Goal: Task Accomplishment & Management: Manage account settings

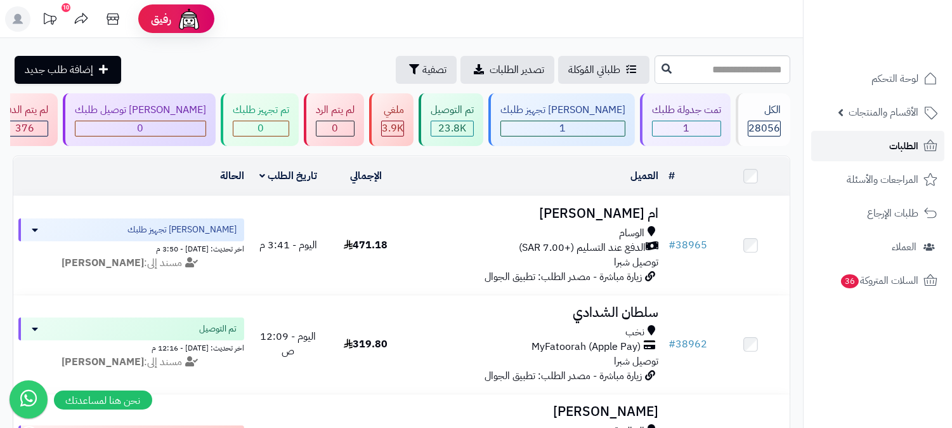
click at [903, 141] on span "الطلبات" at bounding box center [903, 146] width 29 height 18
click at [910, 148] on span "الطلبات" at bounding box center [903, 146] width 29 height 18
click at [886, 141] on link "الطلبات" at bounding box center [877, 146] width 133 height 30
click at [927, 152] on icon at bounding box center [930, 145] width 15 height 15
click at [907, 141] on span "الطلبات" at bounding box center [903, 146] width 29 height 18
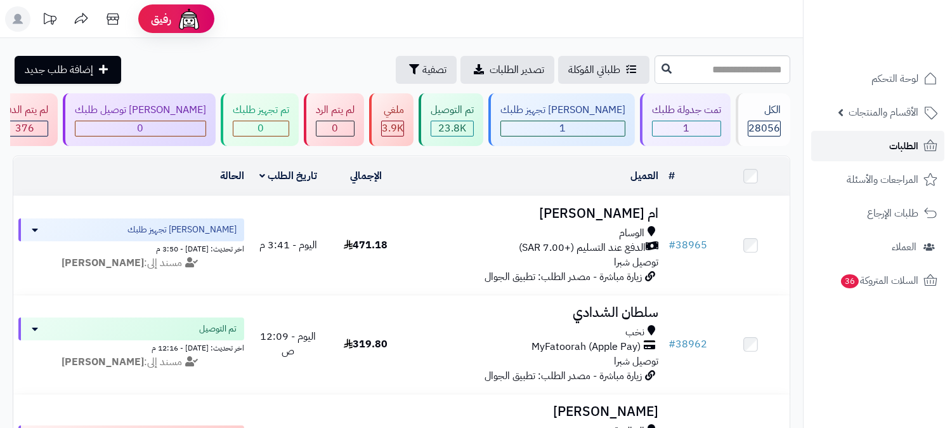
click at [908, 143] on span "الطلبات" at bounding box center [903, 146] width 29 height 18
click at [885, 147] on link "الطلبات" at bounding box center [877, 146] width 133 height 30
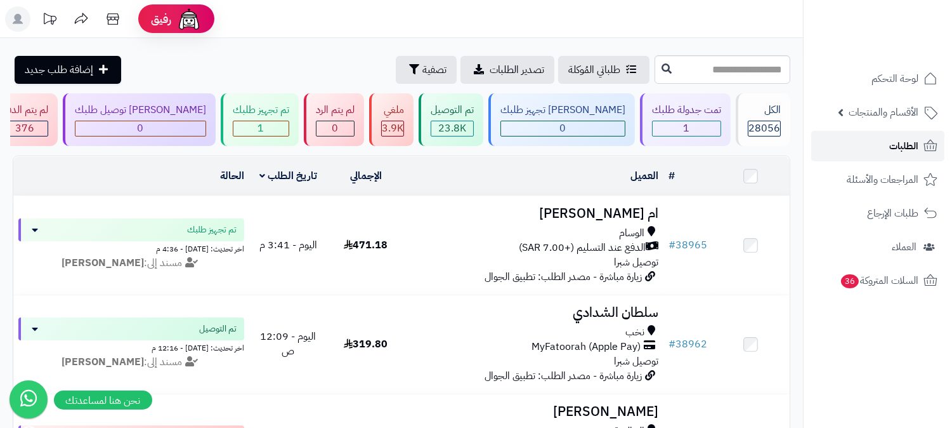
click at [879, 149] on link "الطلبات" at bounding box center [877, 146] width 133 height 30
click at [882, 144] on link "الطلبات" at bounding box center [877, 146] width 133 height 30
click at [895, 132] on link "الطلبات" at bounding box center [877, 146] width 133 height 30
click at [835, 148] on link "الطلبات" at bounding box center [877, 146] width 133 height 30
click at [891, 140] on span "الطلبات" at bounding box center [903, 146] width 29 height 18
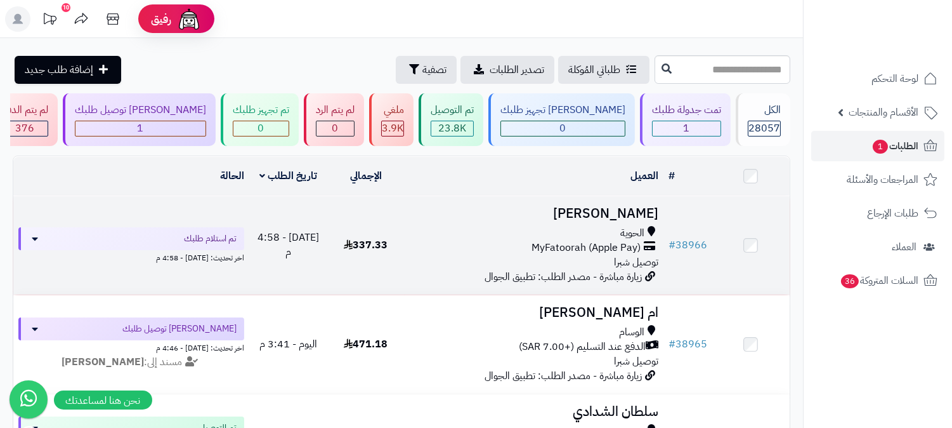
click at [559, 244] on span "MyFatoorah (Apple Pay)" at bounding box center [586, 247] width 109 height 15
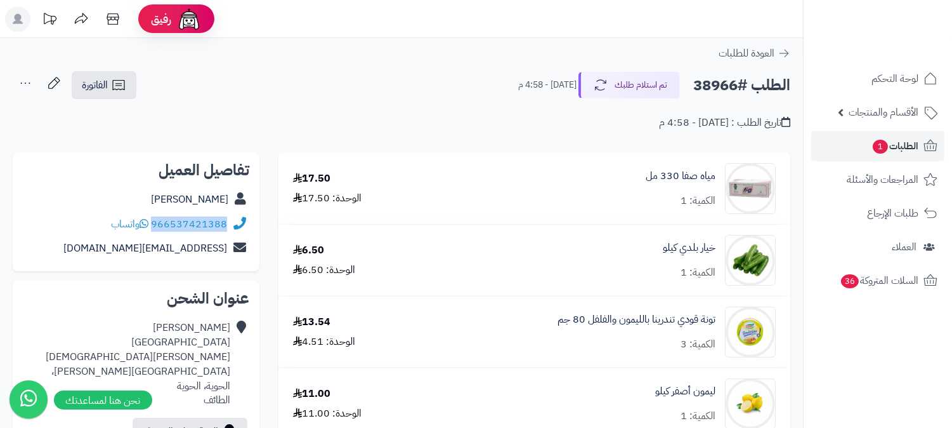
drag, startPoint x: 153, startPoint y: 223, endPoint x: 226, endPoint y: 222, distance: 73.0
click at [226, 222] on div "966537421388 واتساب" at bounding box center [169, 224] width 116 height 15
copy link "966537421388"
click at [714, 84] on h2 "الطلب #38966" at bounding box center [741, 85] width 97 height 26
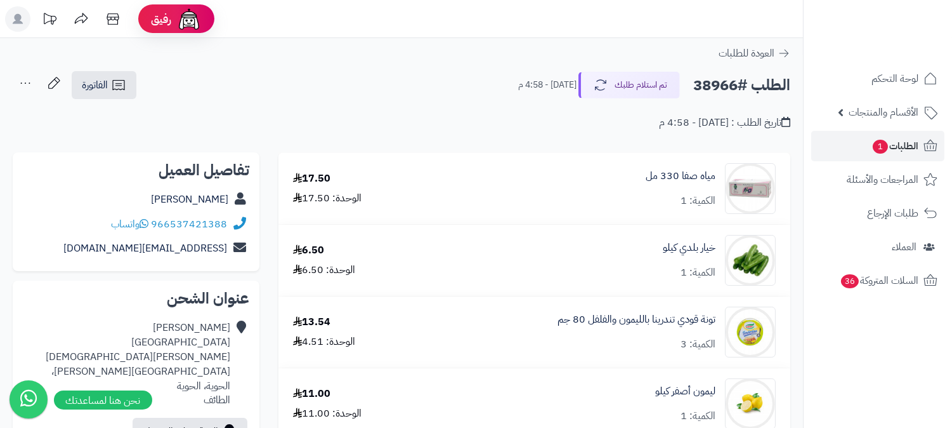
click at [714, 84] on h2 "الطلب #38966" at bounding box center [741, 85] width 97 height 26
copy h2 "38966"
click at [898, 131] on link "الطلبات 1" at bounding box center [877, 146] width 133 height 30
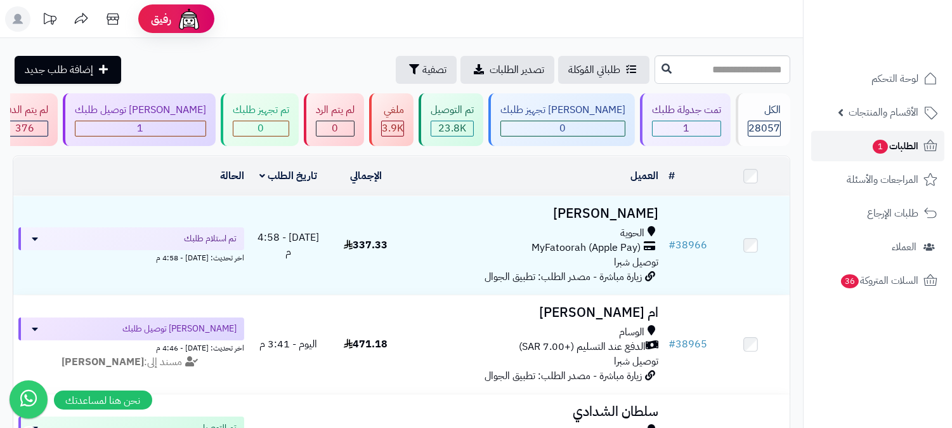
click at [891, 142] on span "الطلبات 1" at bounding box center [895, 146] width 47 height 18
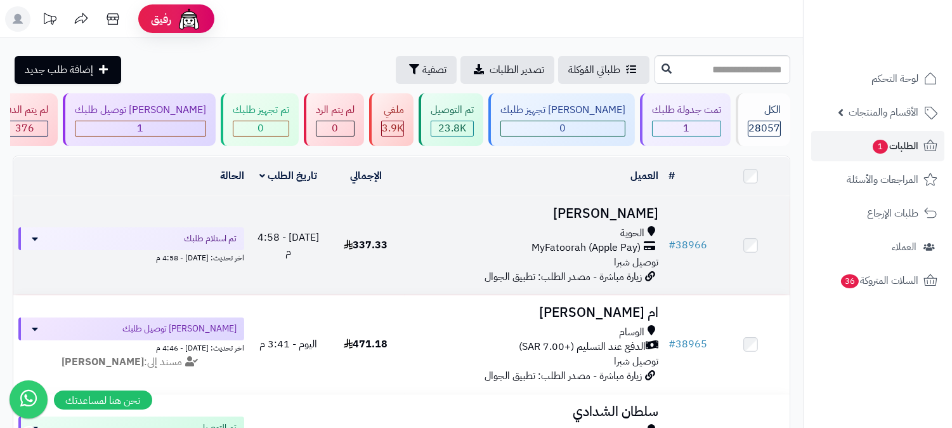
click at [650, 214] on h3 "[PERSON_NAME]" at bounding box center [534, 213] width 249 height 15
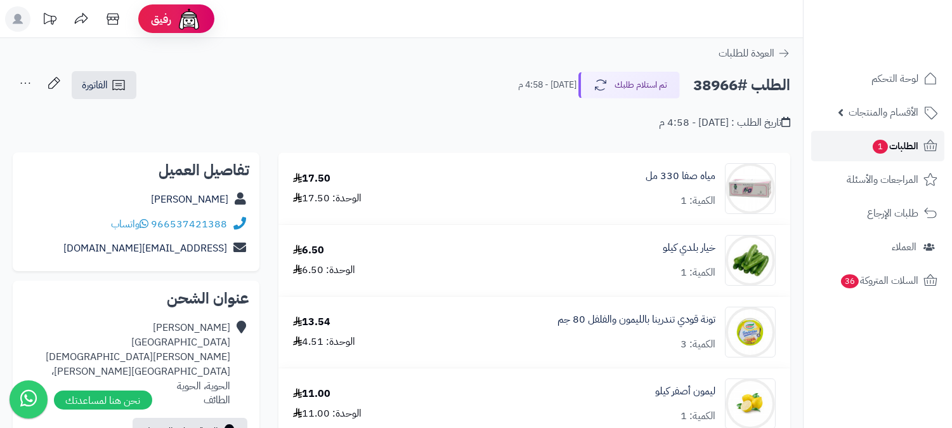
click at [910, 149] on span "الطلبات 1" at bounding box center [895, 146] width 47 height 18
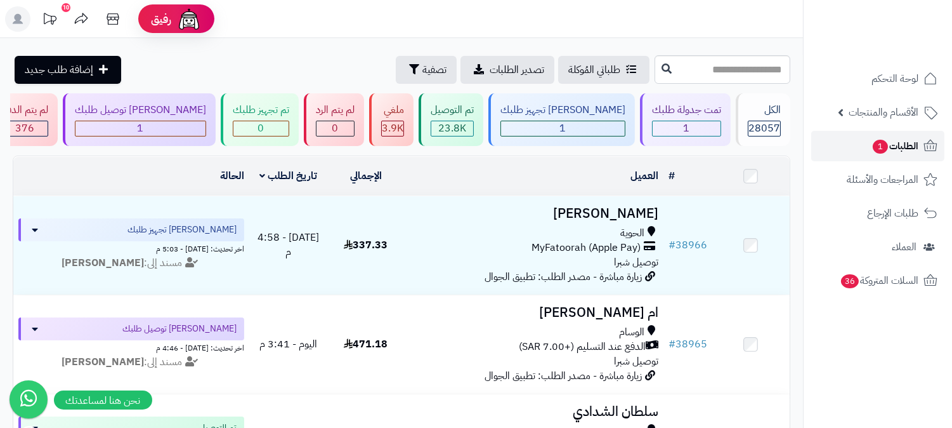
click at [870, 156] on link "الطلبات 1" at bounding box center [877, 146] width 133 height 30
click at [875, 136] on link "الطلبات 1" at bounding box center [877, 146] width 133 height 30
click at [907, 140] on span "الطلبات 1" at bounding box center [895, 146] width 47 height 18
click at [911, 138] on span "الطلبات 1" at bounding box center [895, 146] width 47 height 18
click at [901, 147] on span "الطلبات 1" at bounding box center [895, 146] width 47 height 18
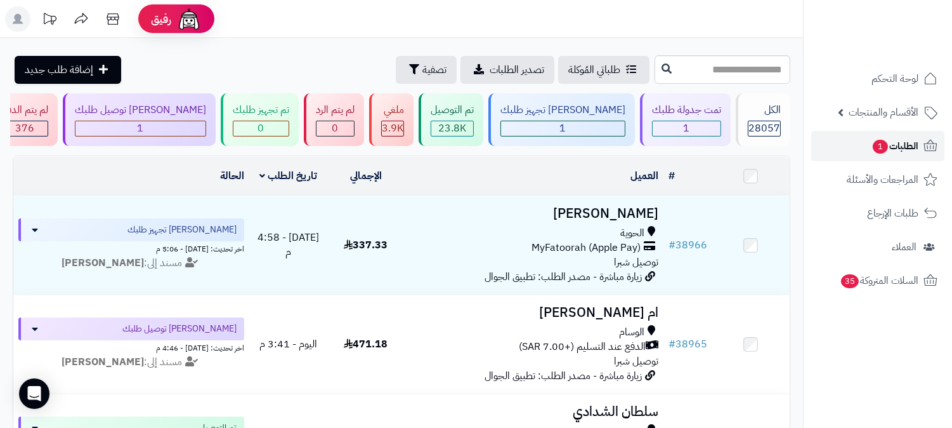
click at [920, 147] on link "الطلبات 1" at bounding box center [877, 146] width 133 height 30
click at [911, 146] on span "الطلبات 1" at bounding box center [895, 146] width 47 height 18
click at [910, 146] on span "الطلبات 1" at bounding box center [895, 146] width 47 height 18
click at [909, 138] on span "الطلبات 1" at bounding box center [895, 146] width 47 height 18
click at [865, 150] on link "الطلبات 1" at bounding box center [877, 146] width 133 height 30
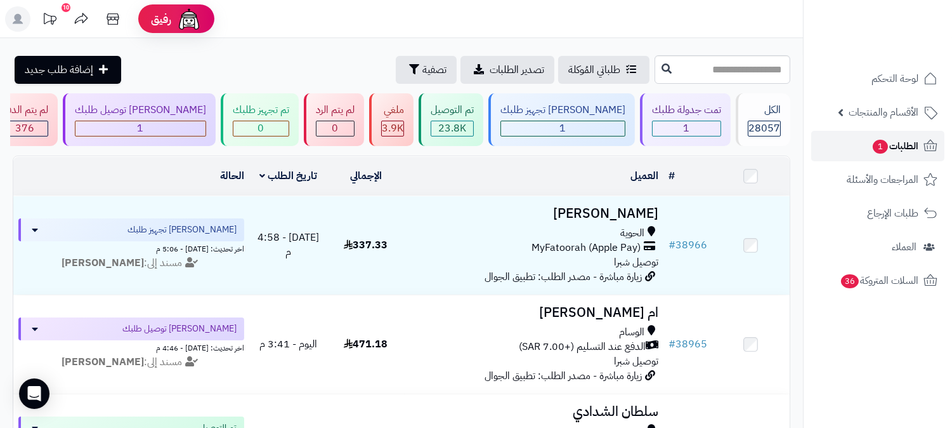
click at [891, 136] on link "الطلبات 1" at bounding box center [877, 146] width 133 height 30
click at [863, 148] on link "الطلبات 1" at bounding box center [877, 146] width 133 height 30
click at [891, 136] on link "الطلبات 1" at bounding box center [877, 146] width 133 height 30
click at [895, 151] on span "الطلبات 1" at bounding box center [895, 146] width 47 height 18
click at [915, 141] on span "الطلبات 1" at bounding box center [895, 146] width 47 height 18
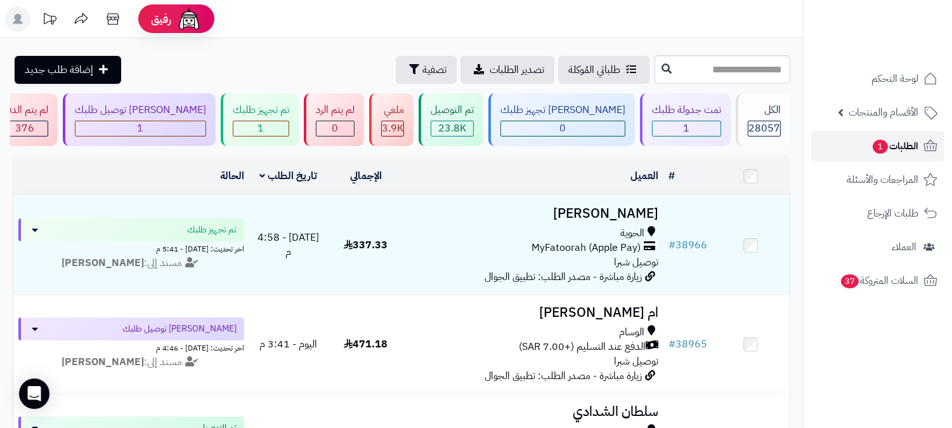
click at [923, 148] on icon at bounding box center [930, 145] width 15 height 15
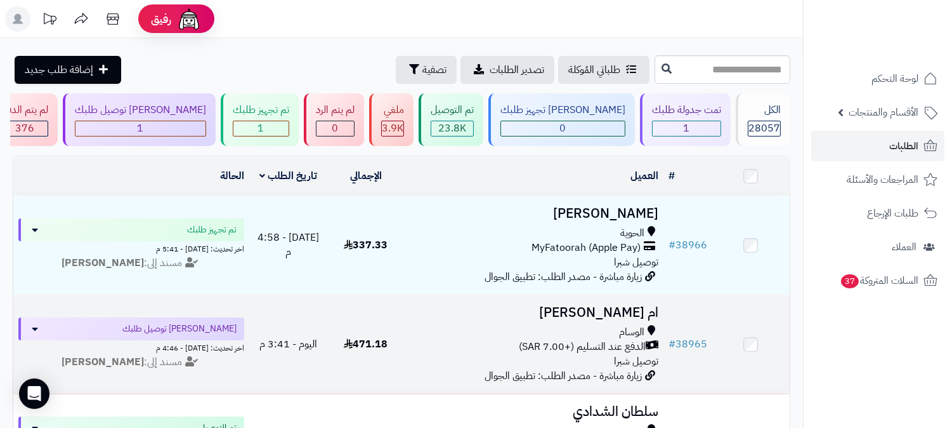
click at [624, 310] on h3 "ام [PERSON_NAME]" at bounding box center [534, 312] width 249 height 15
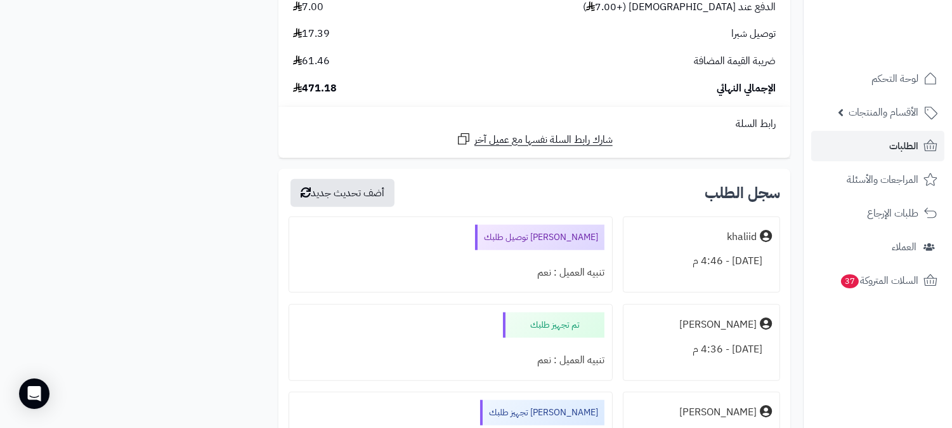
scroll to position [2179, 0]
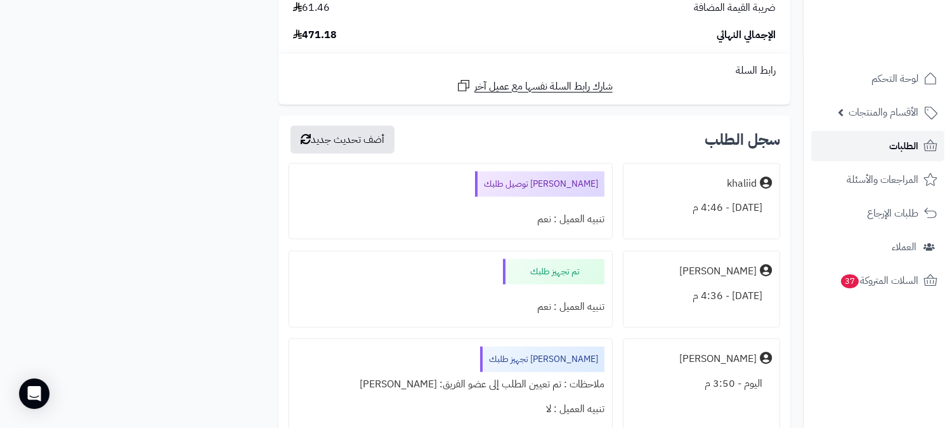
click at [901, 135] on link "الطلبات" at bounding box center [877, 146] width 133 height 30
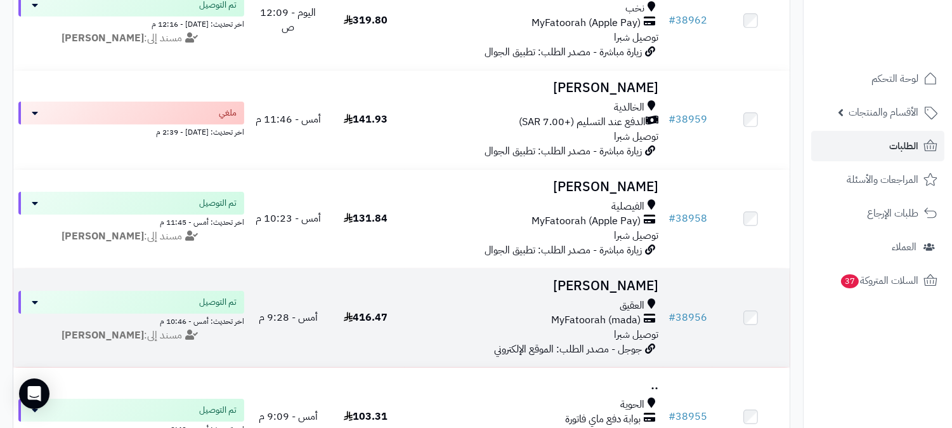
scroll to position [493, 0]
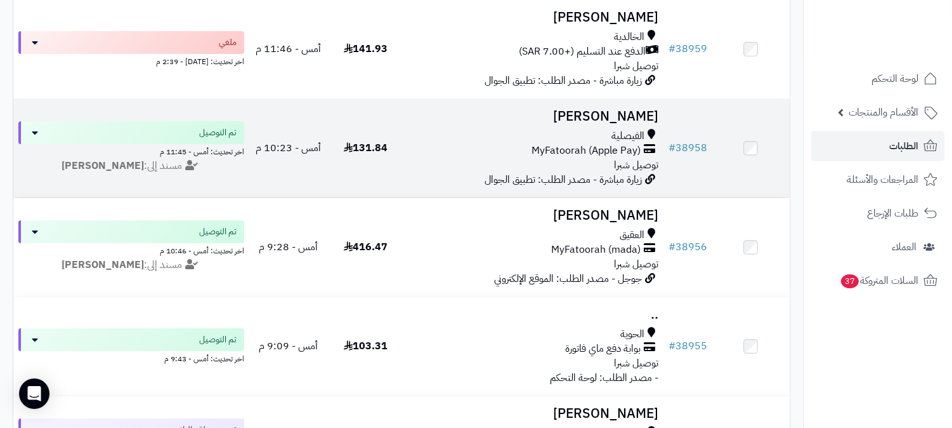
click at [603, 109] on h3 "[PERSON_NAME]" at bounding box center [534, 116] width 249 height 15
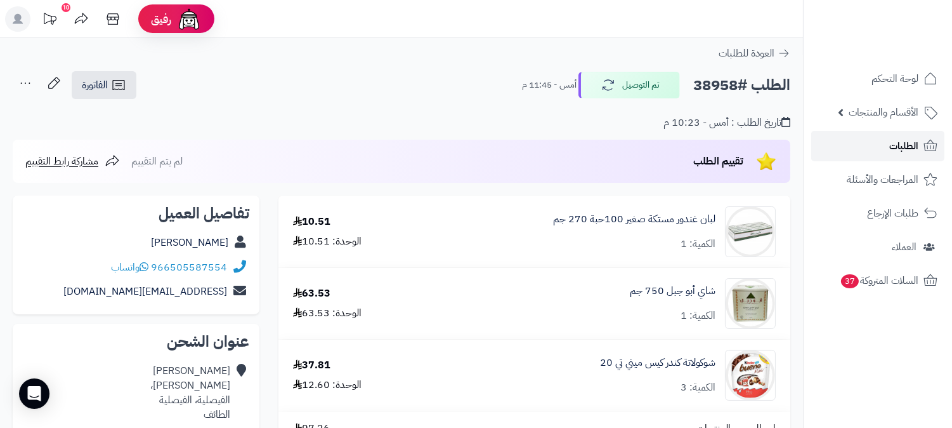
click at [860, 145] on link "الطلبات" at bounding box center [877, 146] width 133 height 30
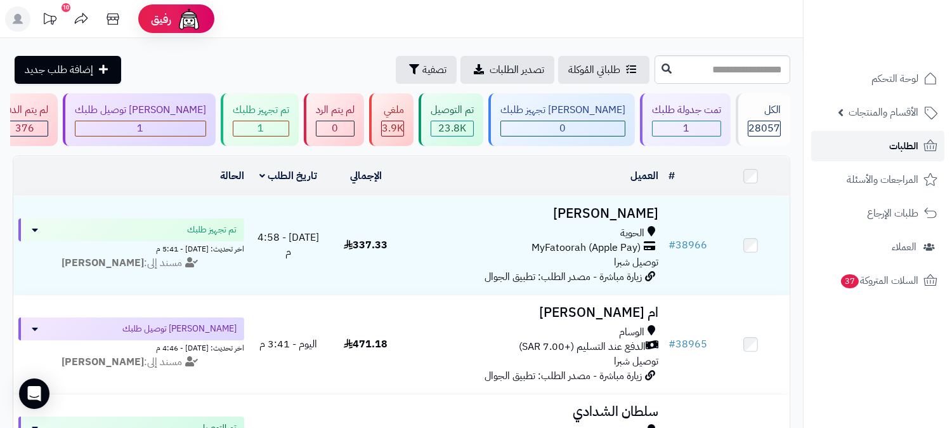
click at [927, 143] on icon at bounding box center [930, 145] width 13 height 11
click at [896, 148] on span "الطلبات" at bounding box center [903, 146] width 29 height 18
click at [913, 143] on span "الطلبات" at bounding box center [903, 146] width 29 height 18
click at [899, 140] on span "الطلبات" at bounding box center [903, 146] width 29 height 18
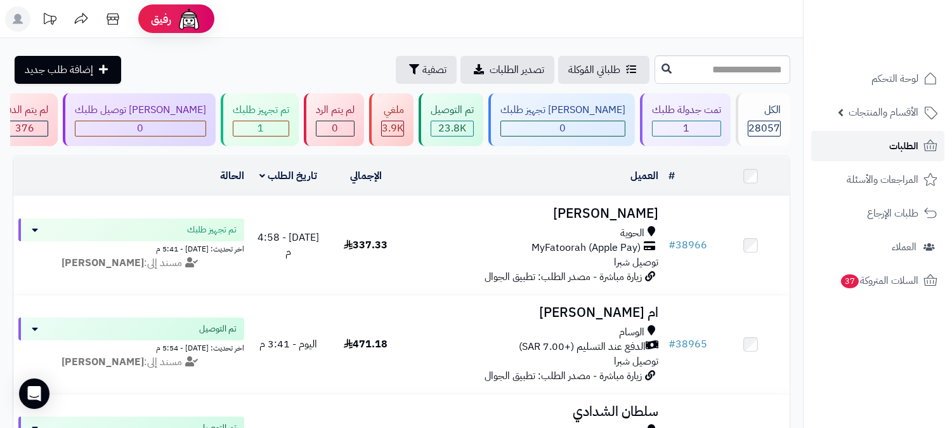
click at [917, 150] on span "الطلبات" at bounding box center [903, 146] width 29 height 18
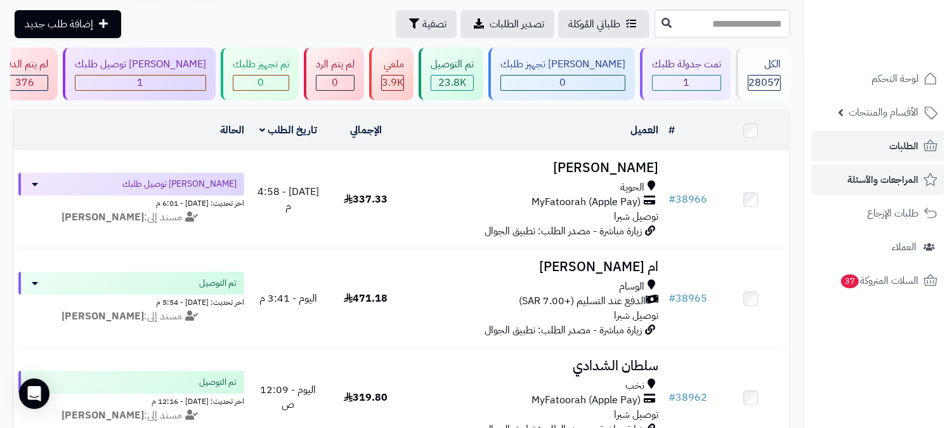
scroll to position [70, 0]
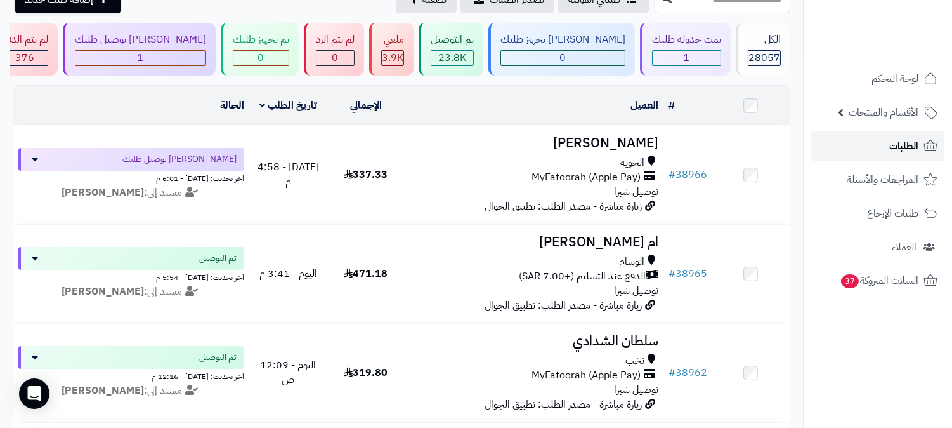
click at [872, 154] on link "الطلبات" at bounding box center [877, 146] width 133 height 30
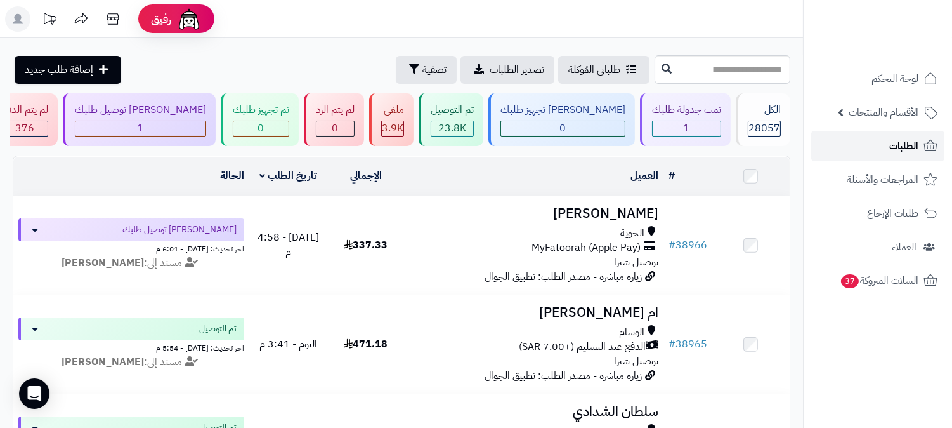
click at [925, 151] on icon at bounding box center [930, 145] width 15 height 15
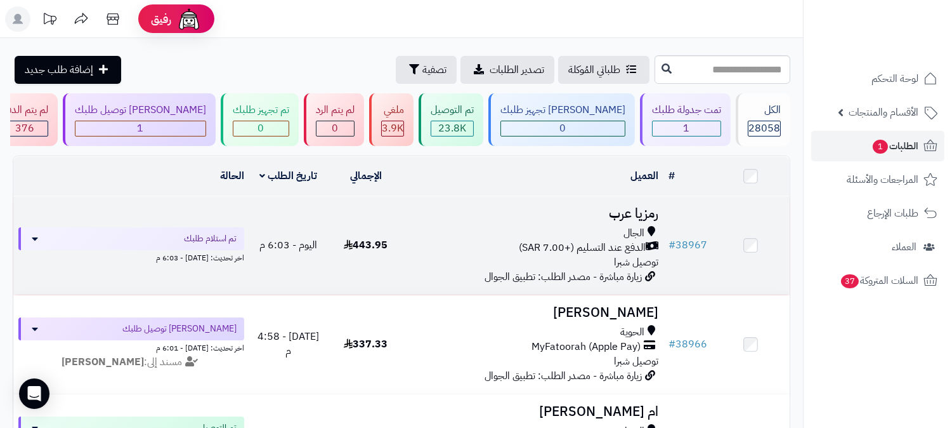
click at [651, 212] on h3 "رمزيا عرب" at bounding box center [534, 213] width 249 height 15
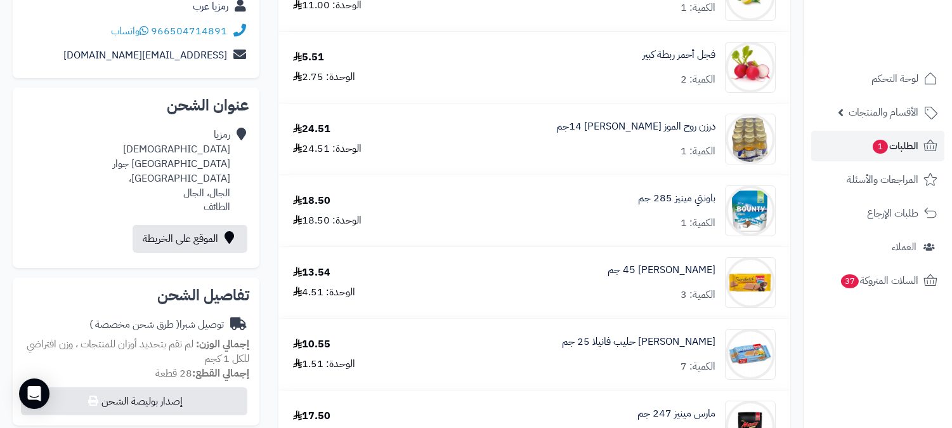
scroll to position [25, 0]
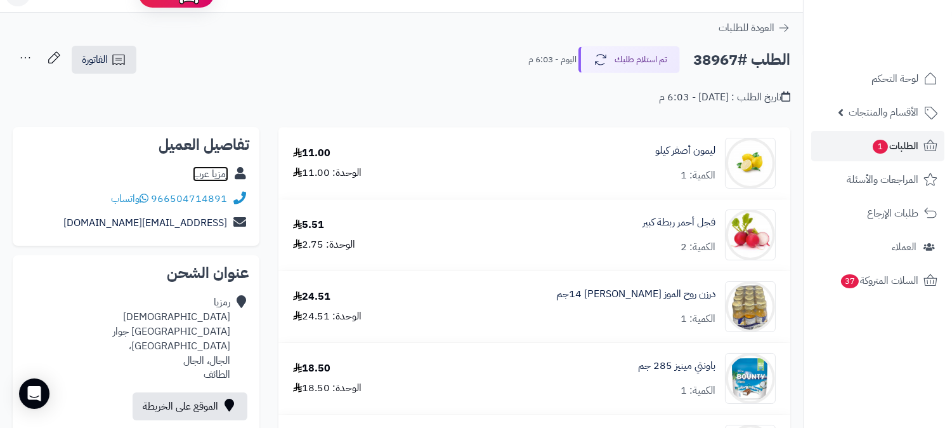
click at [216, 170] on link "رمزيا عرب" at bounding box center [211, 173] width 36 height 15
click at [714, 58] on h2 "الطلب #38967" at bounding box center [741, 60] width 97 height 26
copy h2 "38967"
click at [895, 150] on span "الطلبات 1" at bounding box center [895, 146] width 47 height 18
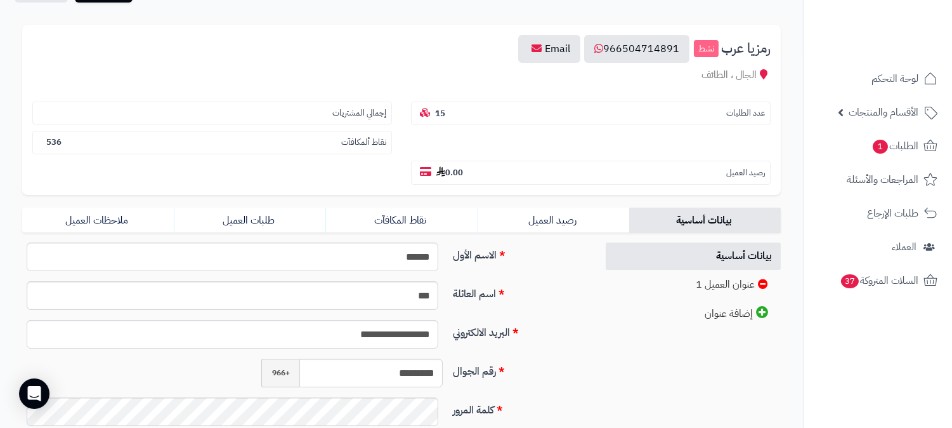
scroll to position [211, 0]
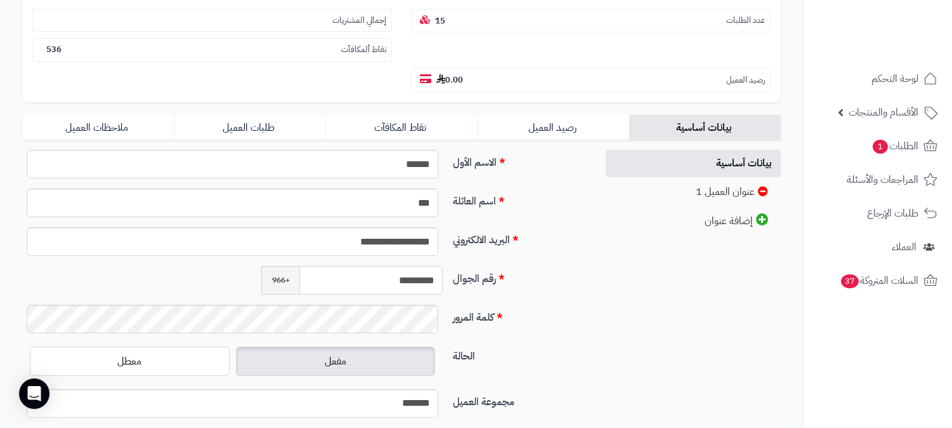
click at [404, 266] on input "*********" at bounding box center [370, 280] width 143 height 29
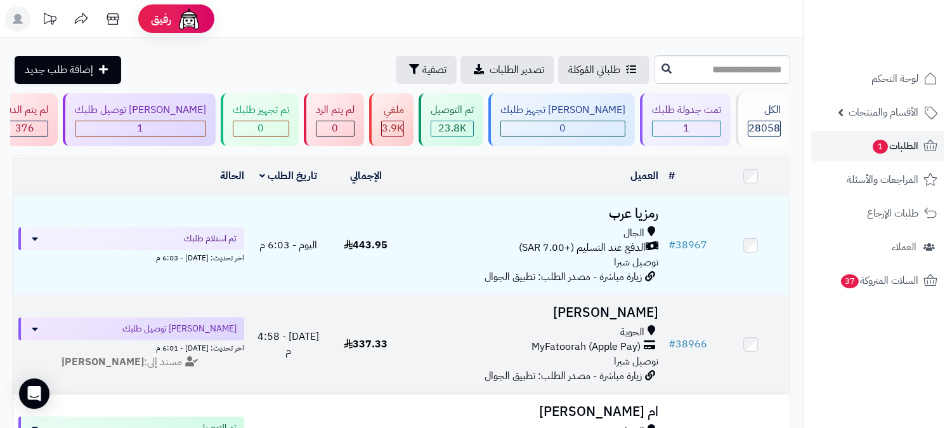
click at [638, 305] on h3 "[PERSON_NAME]" at bounding box center [534, 312] width 249 height 15
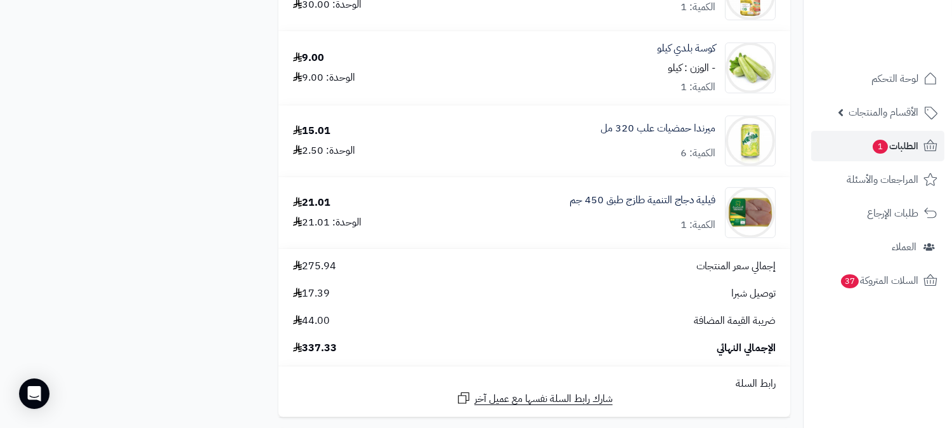
scroll to position [1691, 0]
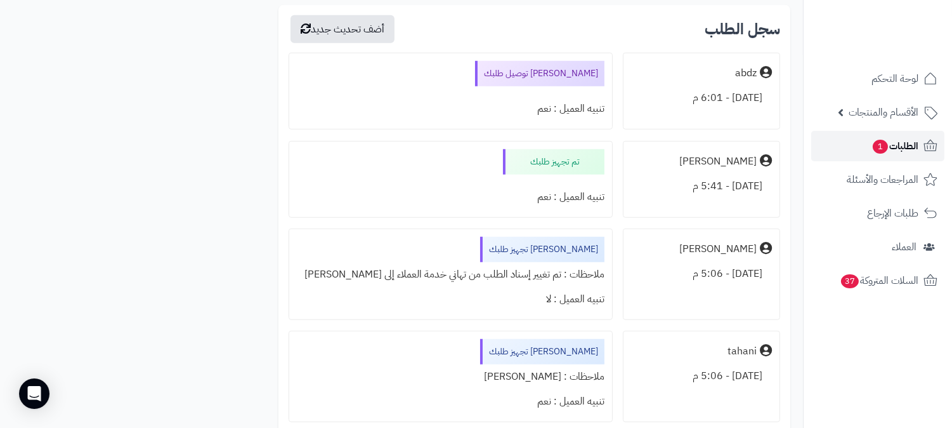
click at [920, 145] on link "الطلبات 1" at bounding box center [877, 146] width 133 height 30
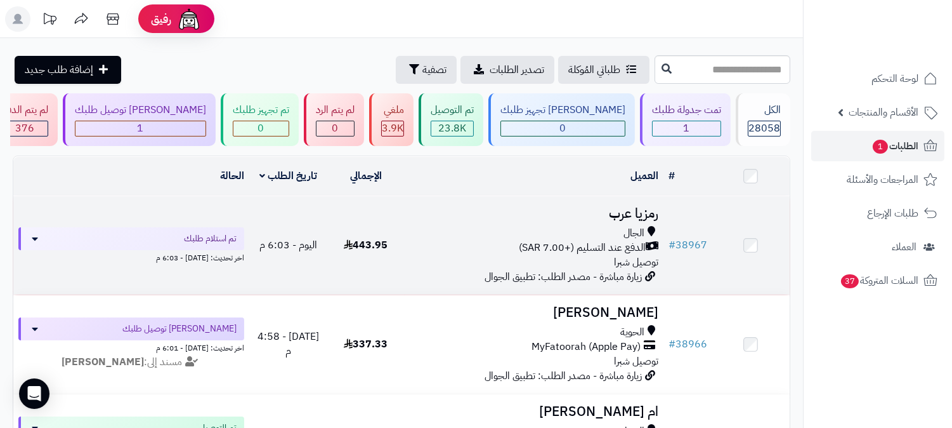
click at [606, 214] on h3 "رمزيا عرب" at bounding box center [534, 213] width 249 height 15
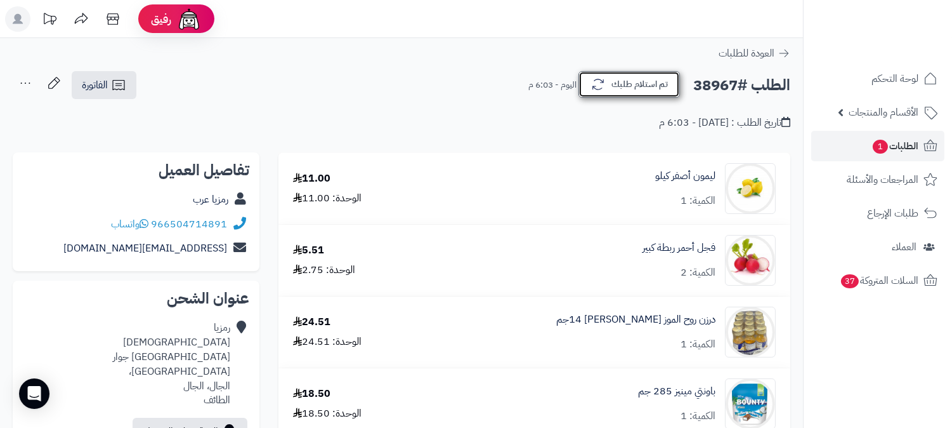
click at [658, 98] on div "تم استلام طلبك [DATE] - 6:03 م" at bounding box center [605, 85] width 154 height 27
click at [660, 88] on button "تم استلام طلبك" at bounding box center [629, 84] width 101 height 27
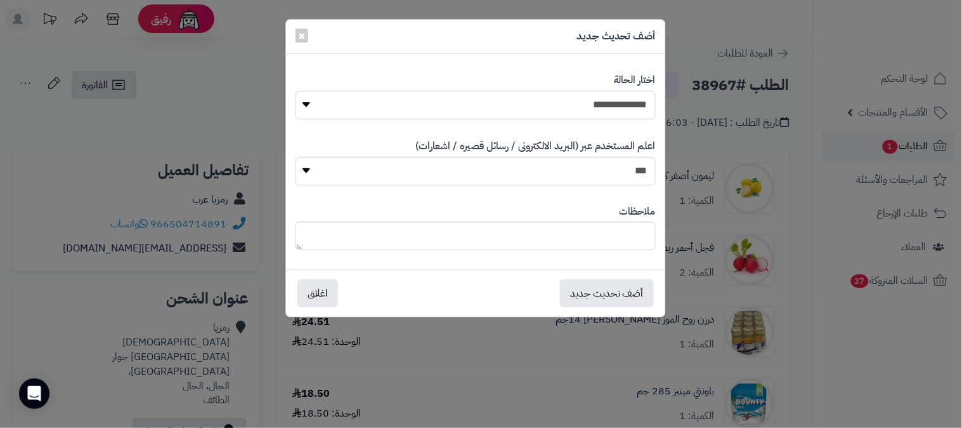
click at [636, 104] on select "**********" at bounding box center [476, 105] width 360 height 29
select select "*"
click at [296, 91] on select "**********" at bounding box center [476, 105] width 360 height 29
click at [591, 294] on button "أضف تحديث جديد" at bounding box center [607, 292] width 94 height 28
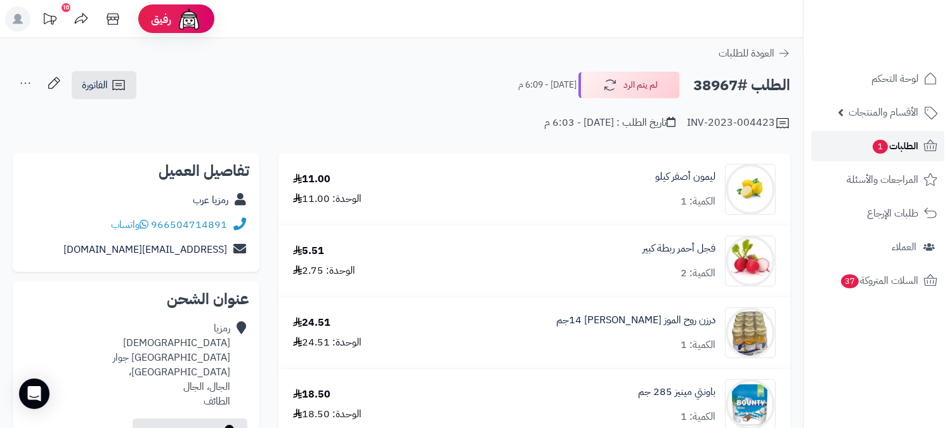
click at [889, 144] on span "الطلبات 1" at bounding box center [895, 146] width 47 height 18
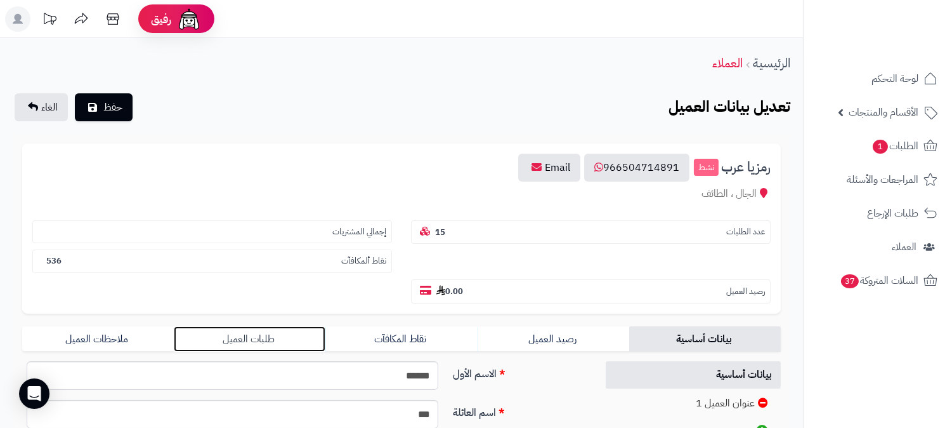
click at [266, 326] on link "طلبات العميل" at bounding box center [250, 338] width 152 height 25
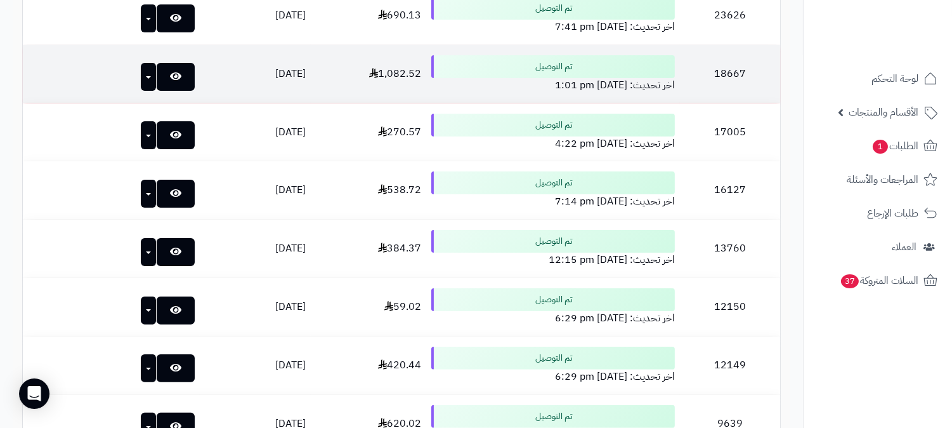
scroll to position [705, 0]
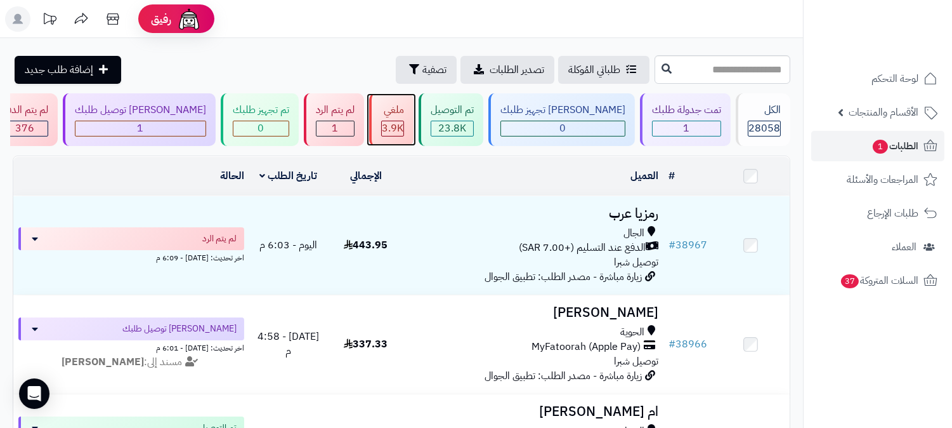
click at [403, 128] on span "3.9K" at bounding box center [393, 128] width 22 height 15
click at [403, 121] on span "3.9K" at bounding box center [393, 128] width 22 height 15
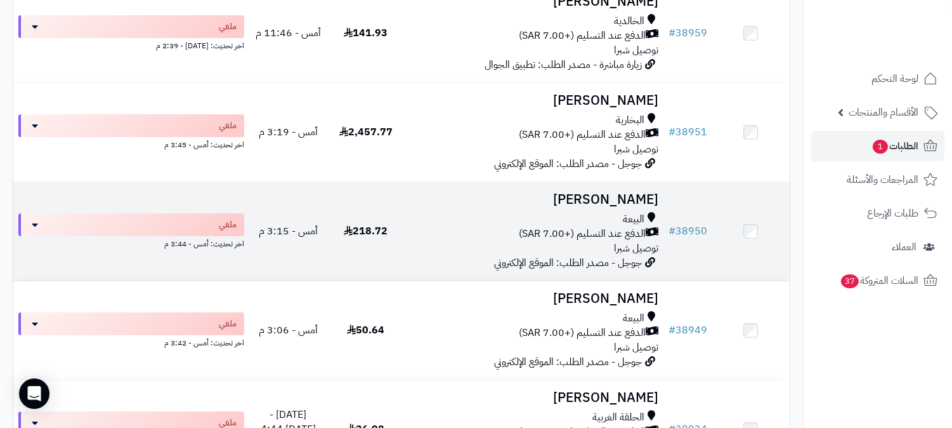
scroll to position [211, 0]
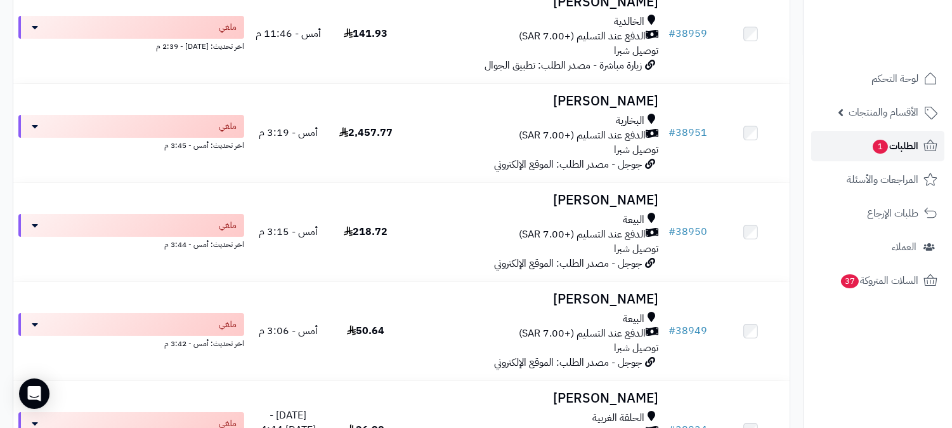
click at [879, 152] on span "1" at bounding box center [880, 147] width 15 height 14
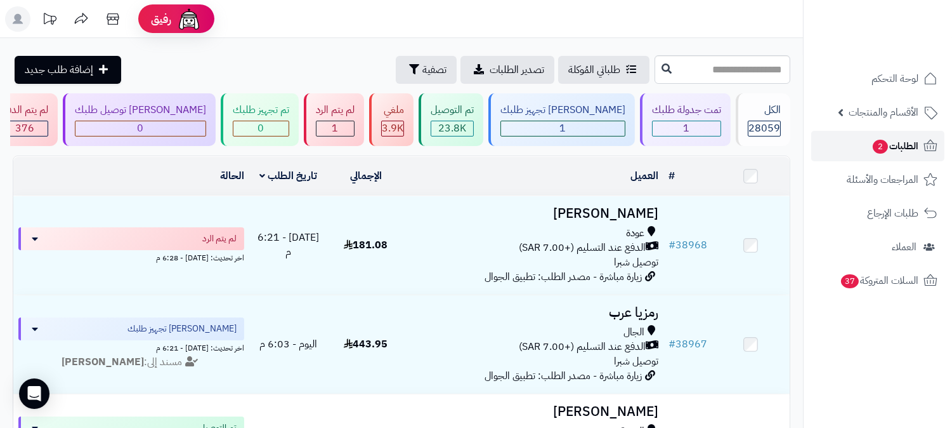
click at [884, 138] on span "الطلبات 2" at bounding box center [895, 146] width 47 height 18
click at [889, 141] on span "الطلبات 2" at bounding box center [895, 146] width 47 height 18
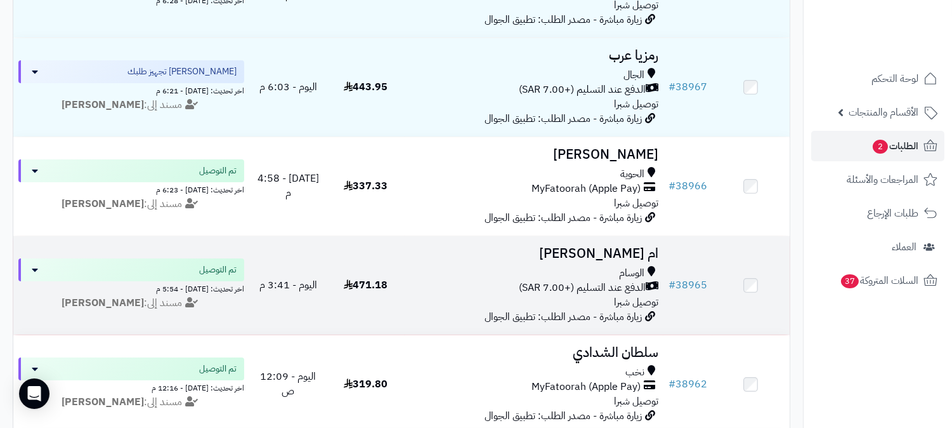
scroll to position [282, 0]
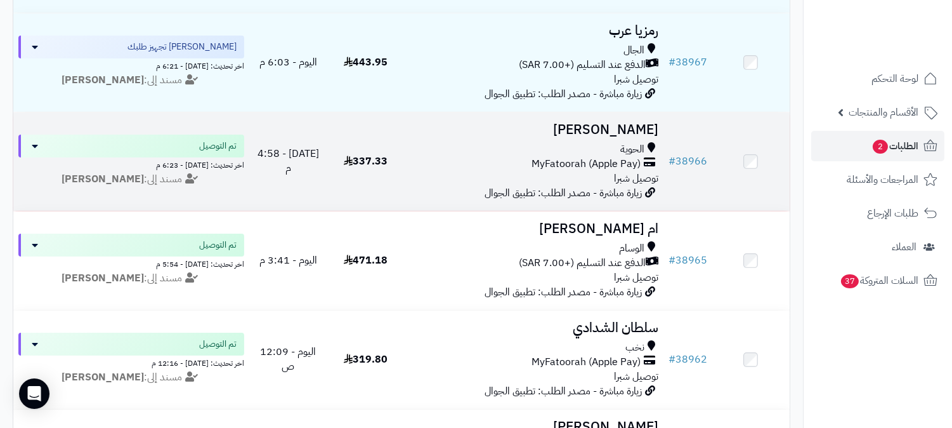
click at [622, 129] on h3 "[PERSON_NAME]" at bounding box center [534, 129] width 249 height 15
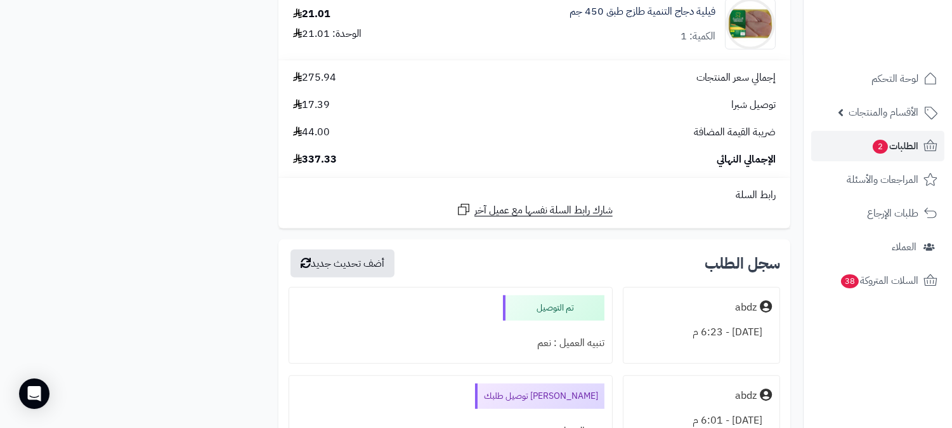
scroll to position [1500, 0]
click at [911, 147] on span "الطلبات 2" at bounding box center [895, 146] width 47 height 18
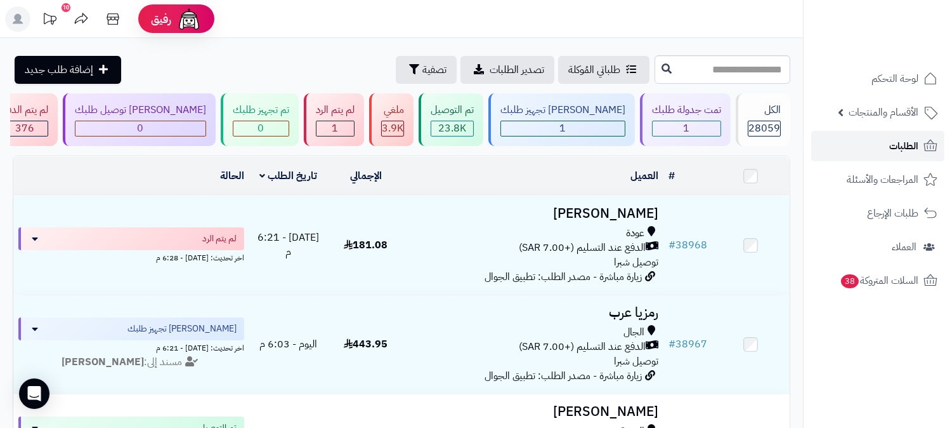
click at [887, 144] on link "الطلبات" at bounding box center [877, 146] width 133 height 30
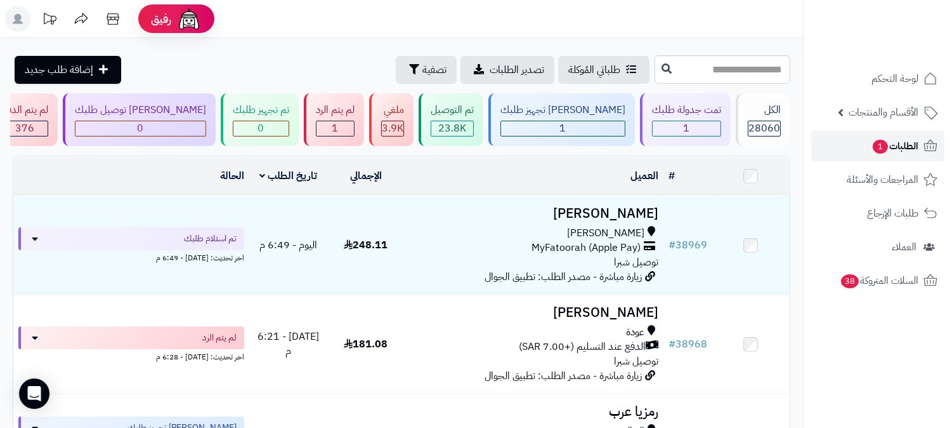
click at [899, 148] on span "الطلبات 1" at bounding box center [895, 146] width 47 height 18
